Goal: Task Accomplishment & Management: Use online tool/utility

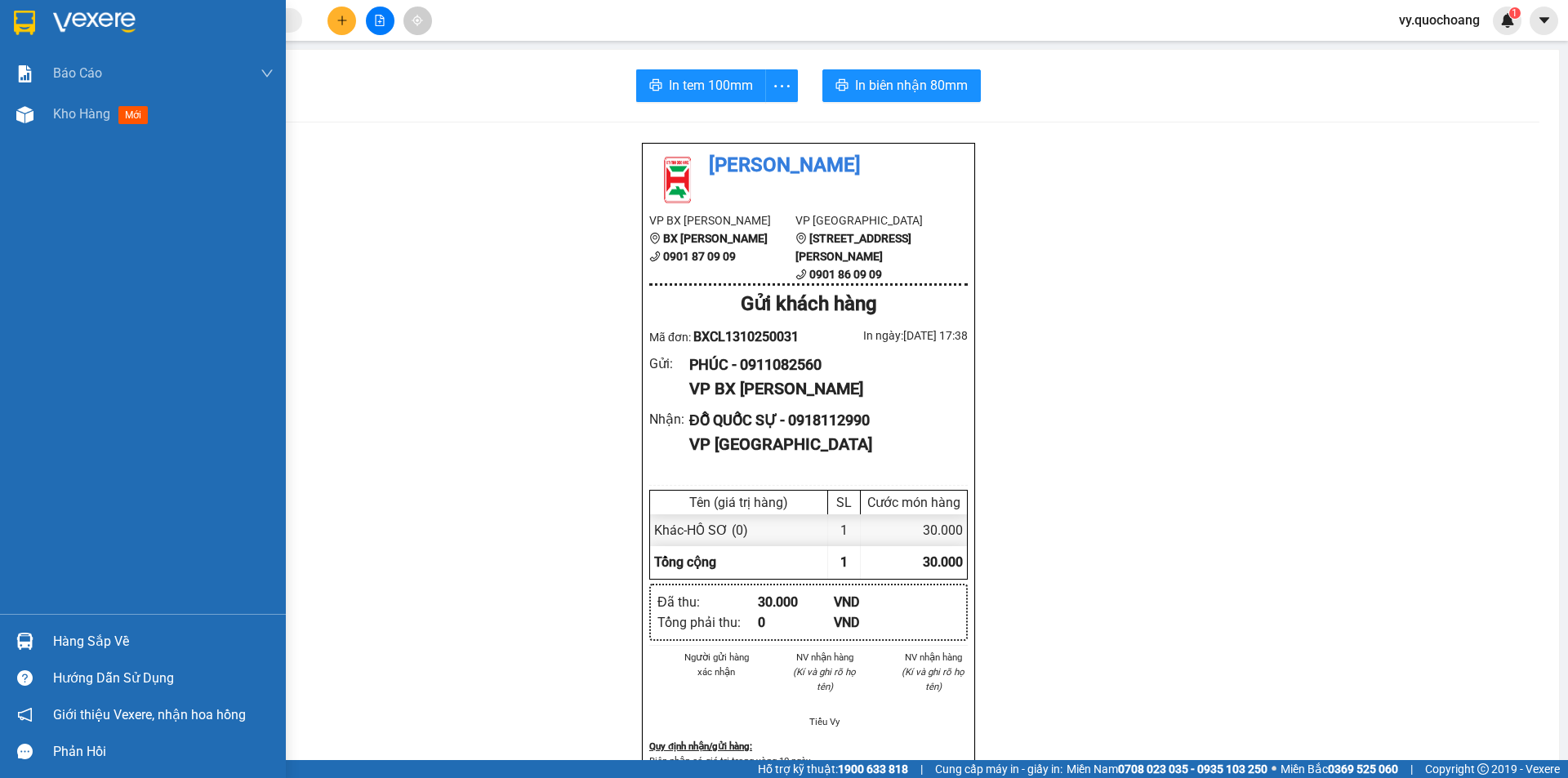
scroll to position [96, 0]
click at [114, 112] on div "Kho hàng mới" at bounding box center [104, 113] width 102 height 21
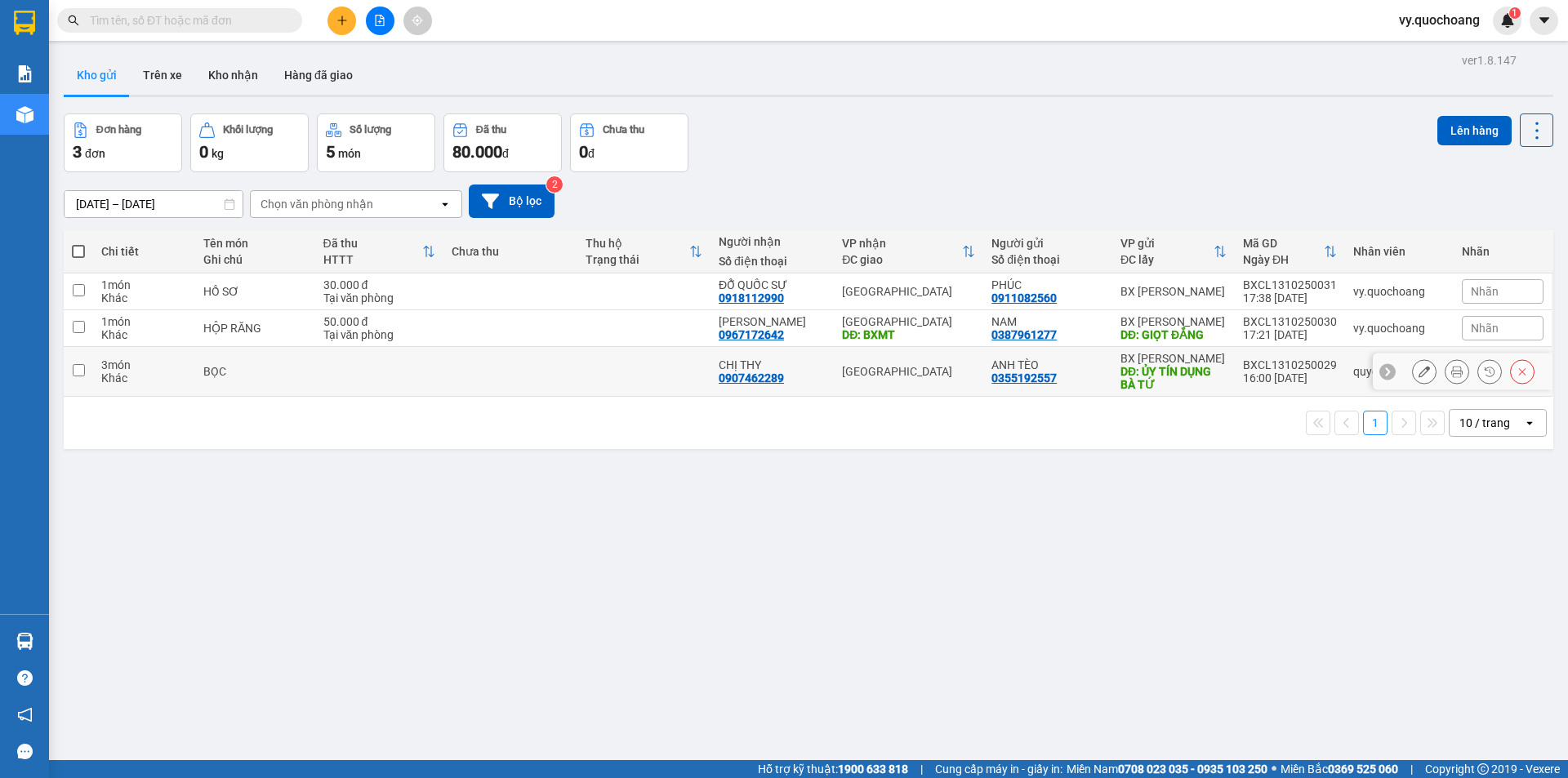
click at [880, 369] on div "[GEOGRAPHIC_DATA]" at bounding box center [909, 372] width 133 height 13
checkbox input "true"
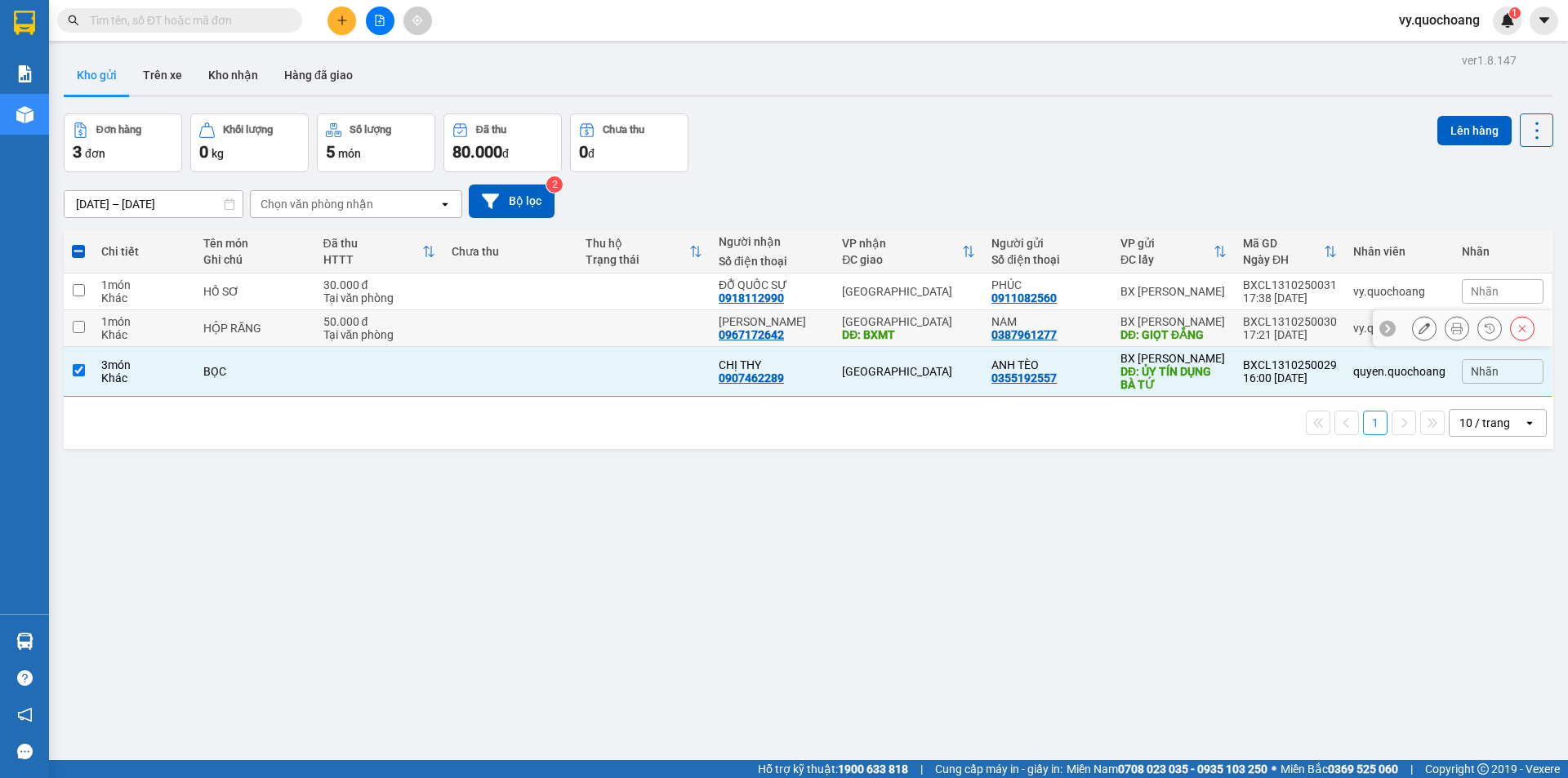
click at [913, 341] on div "DĐ: BXMT" at bounding box center [909, 335] width 133 height 13
checkbox input "true"
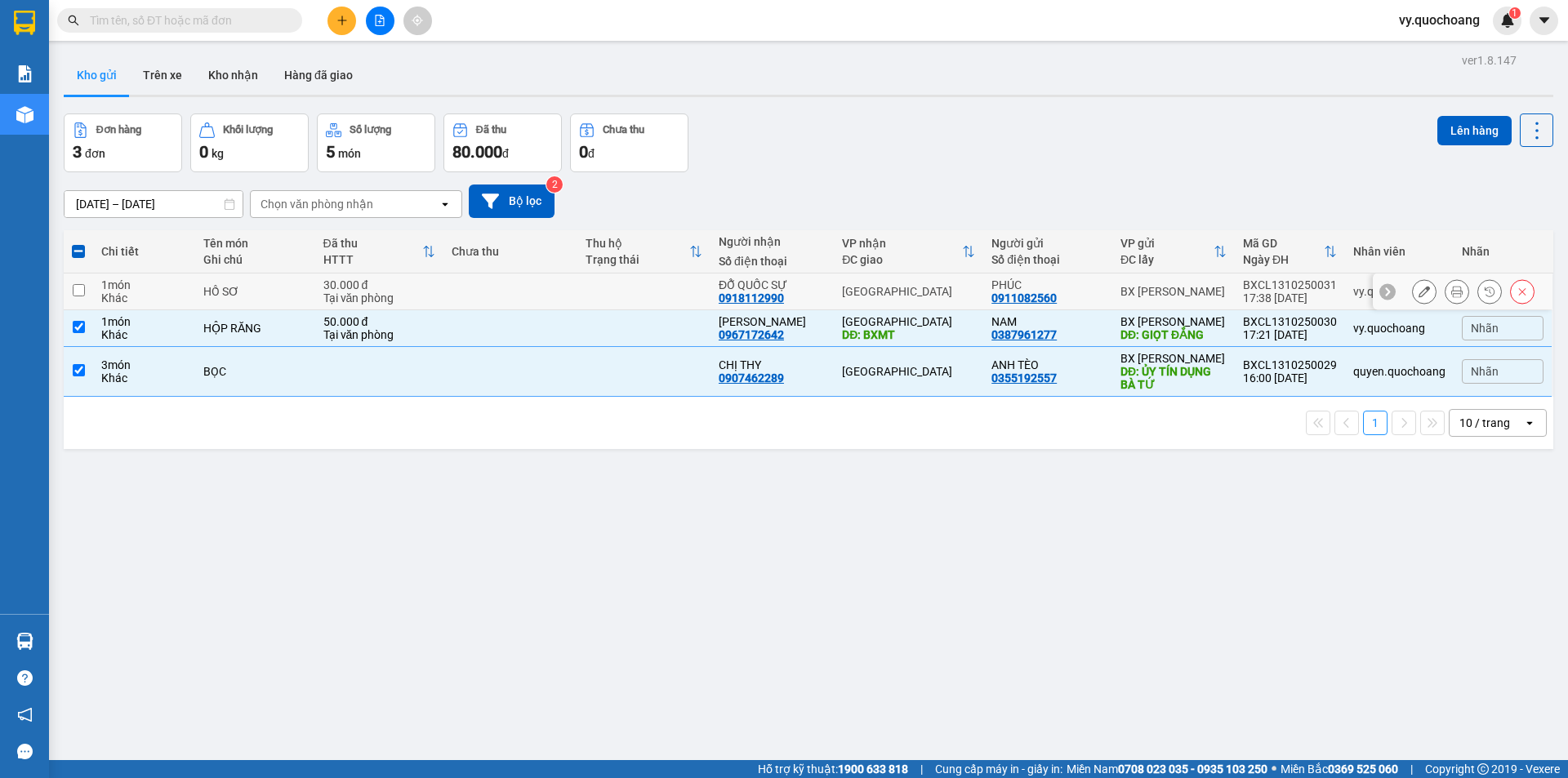
click at [927, 286] on div "[GEOGRAPHIC_DATA]" at bounding box center [909, 291] width 133 height 13
checkbox input "true"
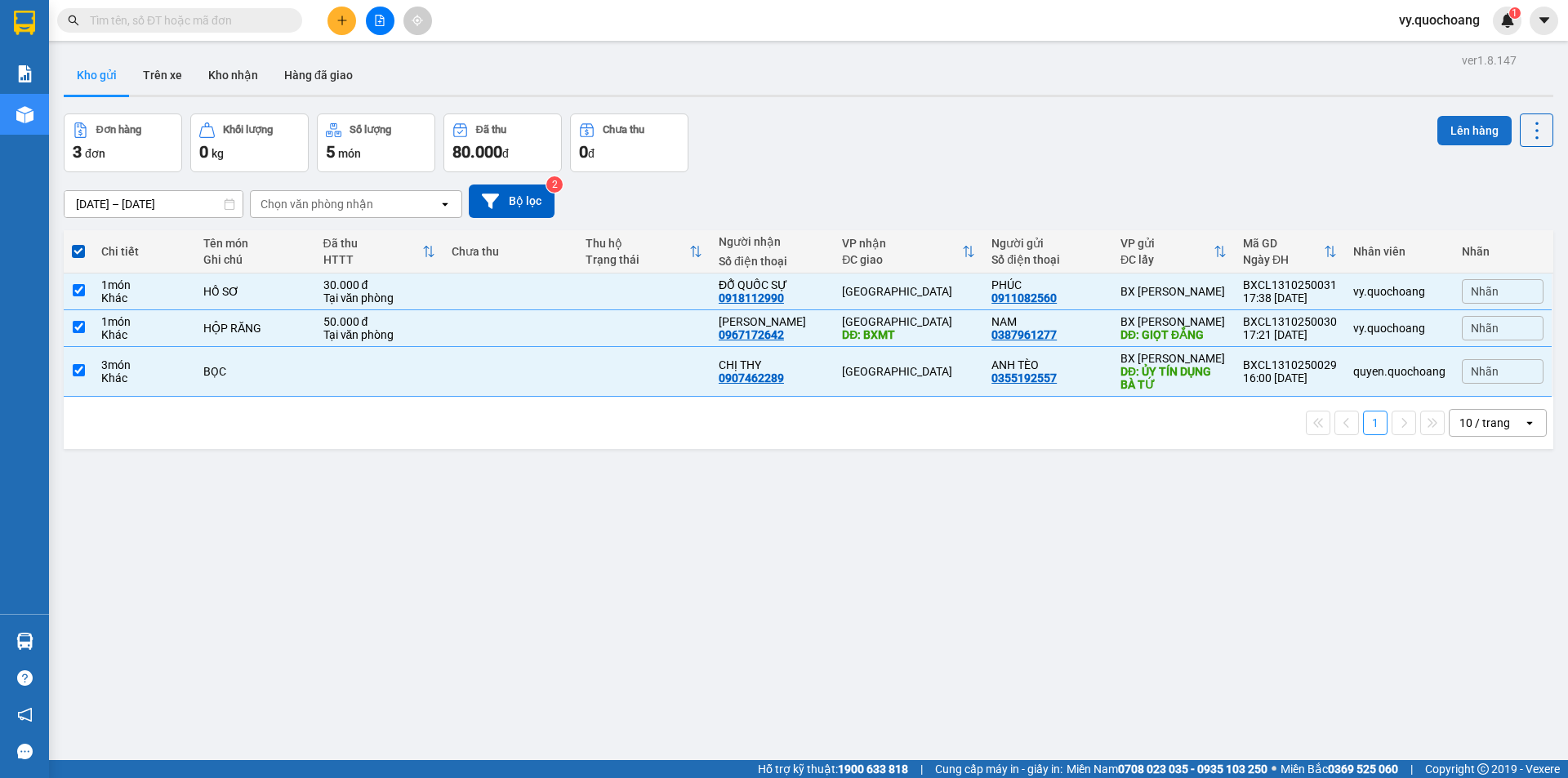
click at [1487, 126] on button "Lên hàng" at bounding box center [1474, 130] width 75 height 30
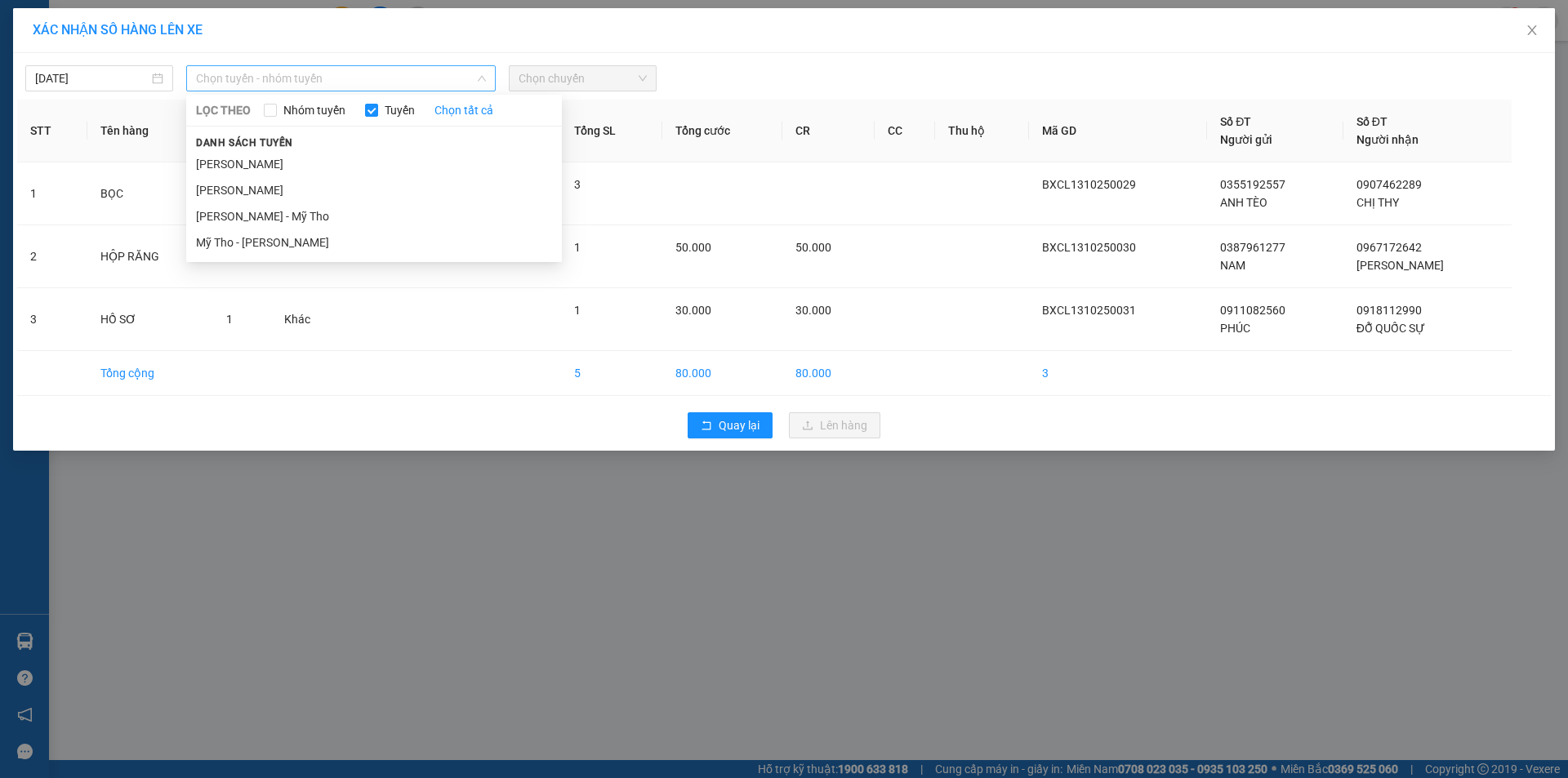
click at [381, 69] on span "Chọn tuyến - nhóm tuyến" at bounding box center [341, 79] width 290 height 25
click at [377, 168] on li "[PERSON_NAME]" at bounding box center [374, 164] width 376 height 26
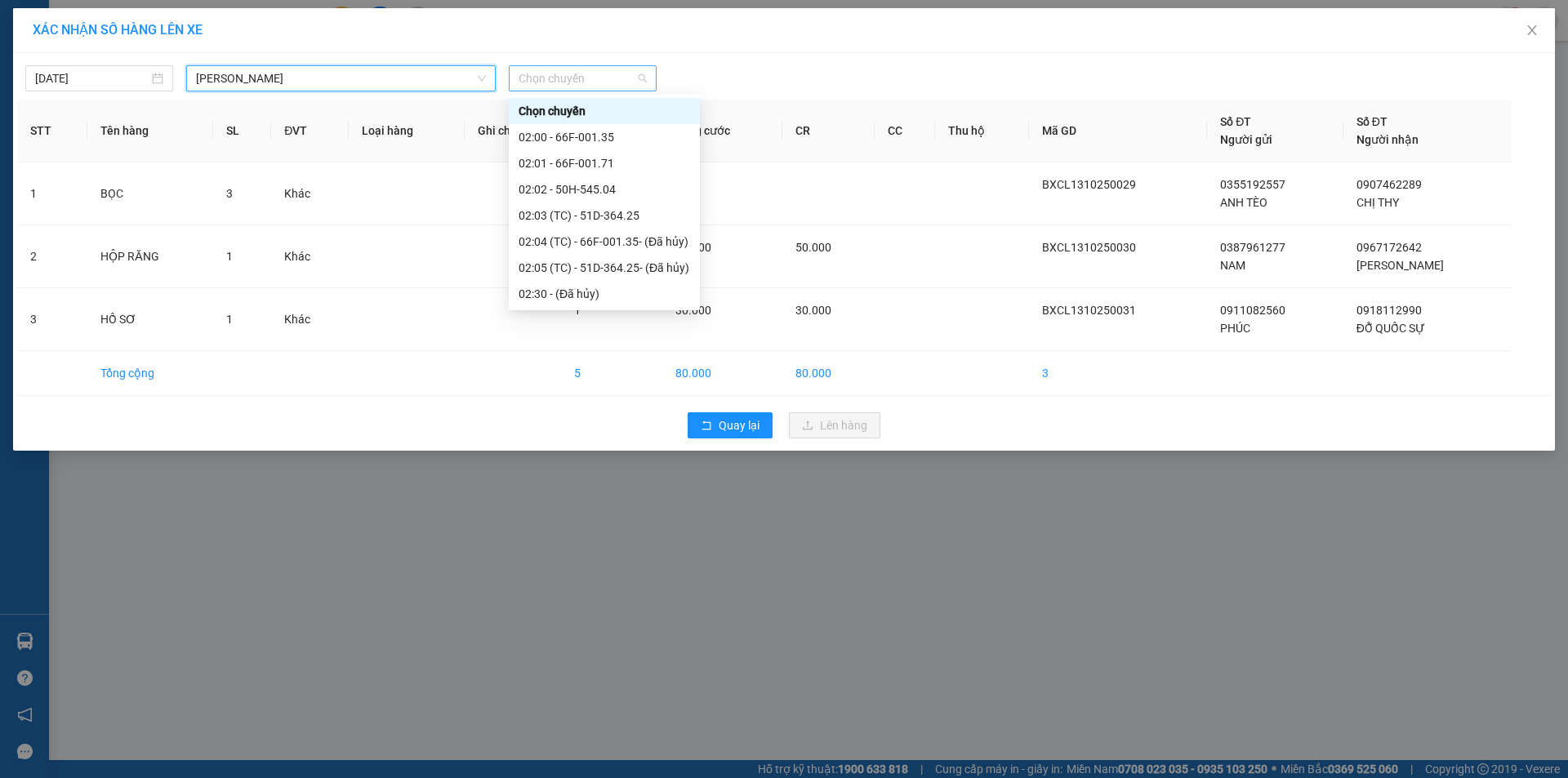
click at [570, 68] on span "Chọn chuyến" at bounding box center [583, 79] width 128 height 25
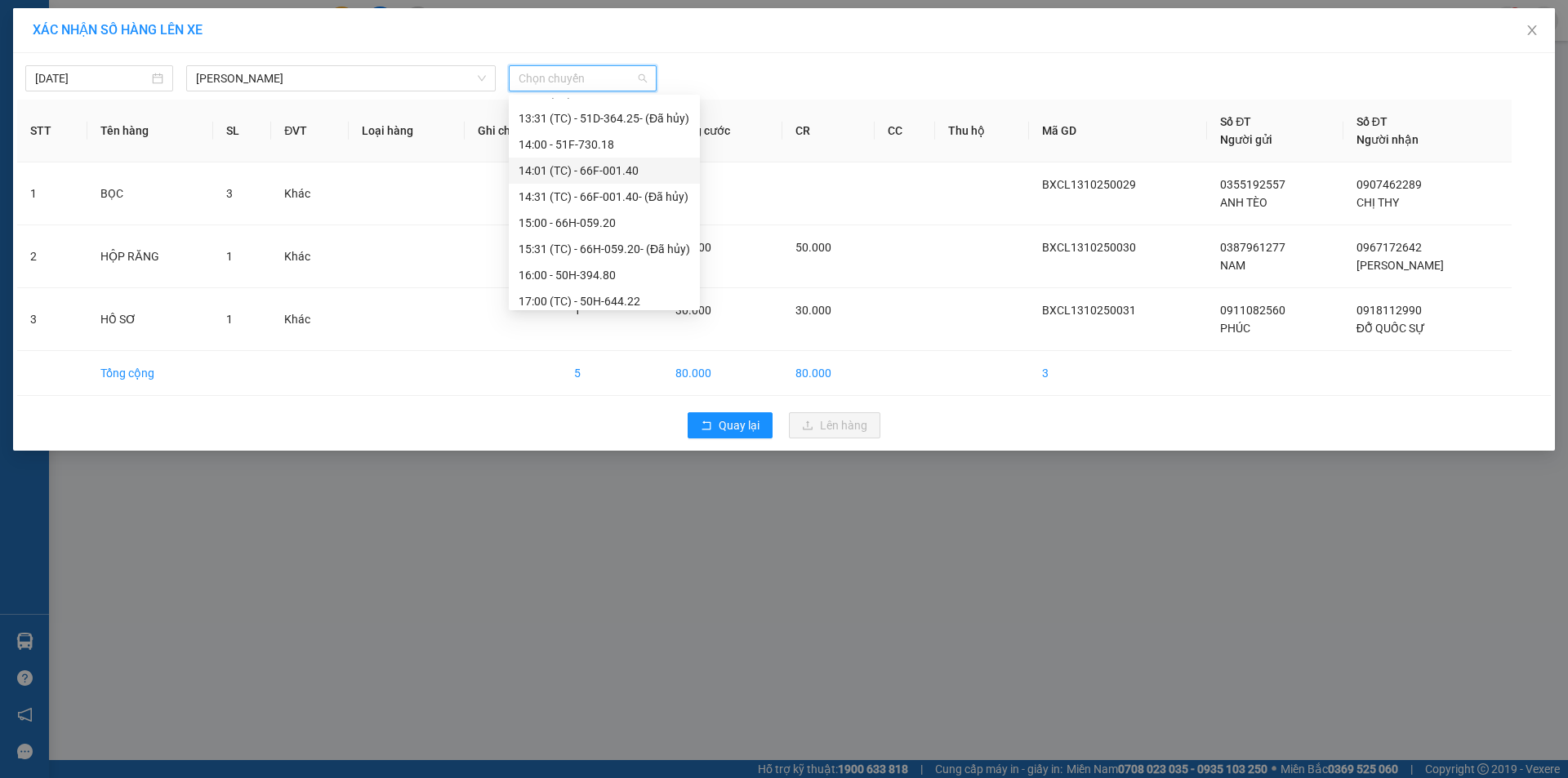
scroll to position [810, 0]
click at [628, 270] on div "18:00 - 66F-001.27" at bounding box center [604, 268] width 172 height 18
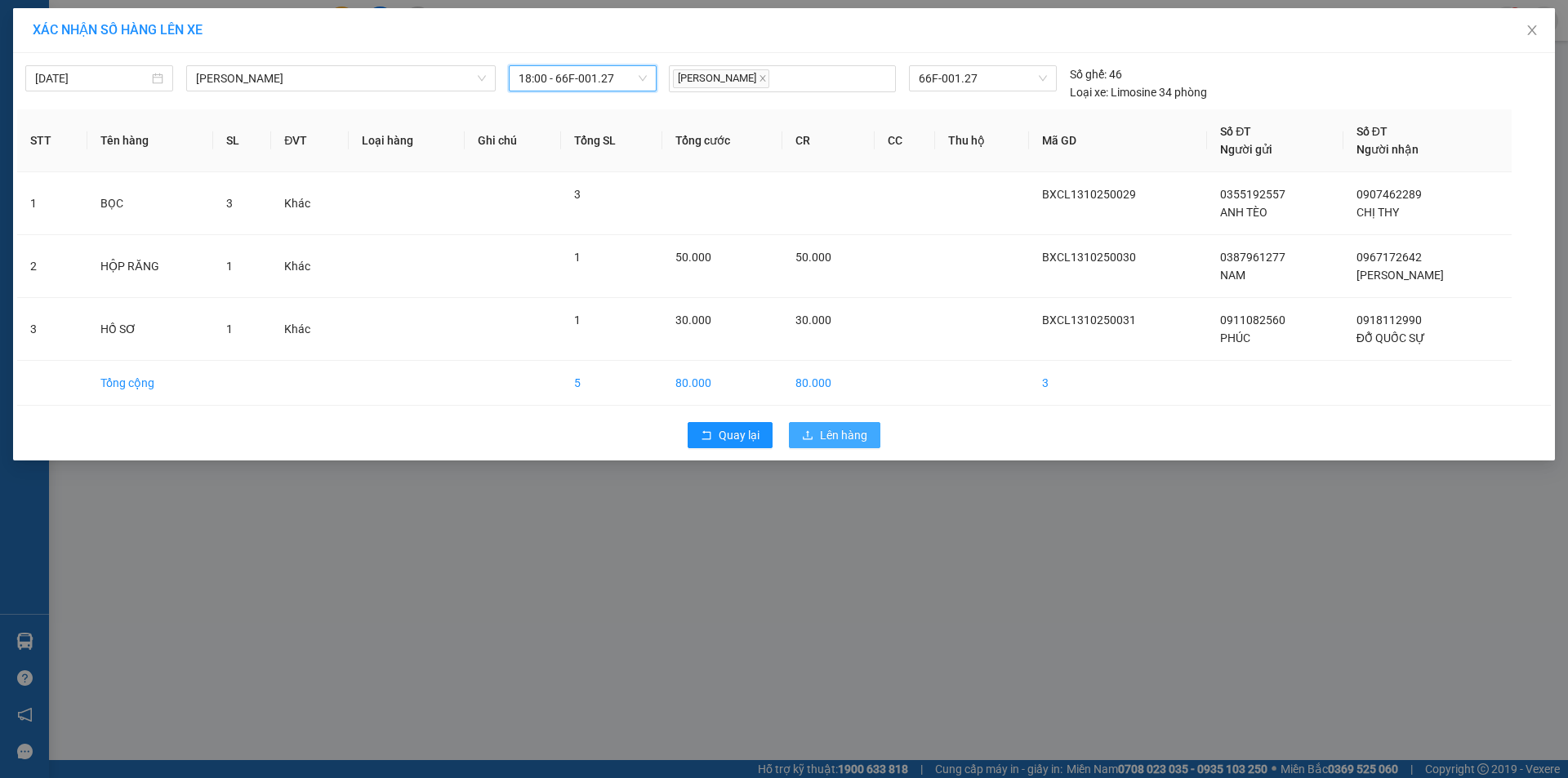
click at [817, 435] on button "Lên hàng" at bounding box center [834, 435] width 91 height 26
